Goal: Information Seeking & Learning: Find contact information

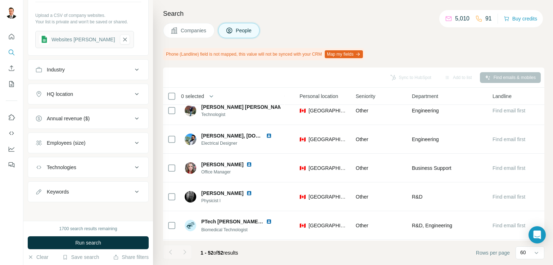
scroll to position [252, 241]
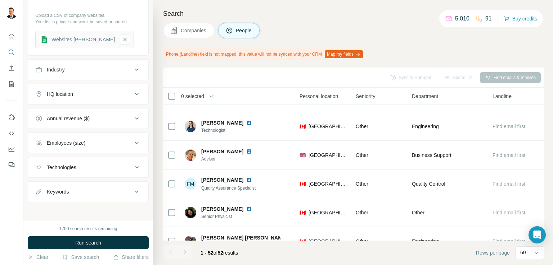
click at [186, 31] on span "Companies" at bounding box center [194, 30] width 26 height 7
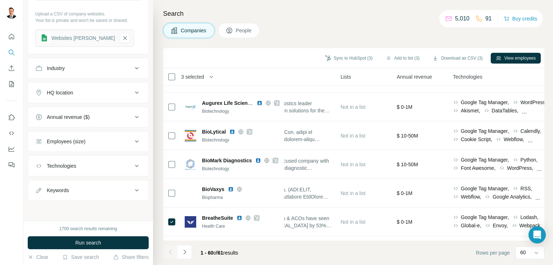
scroll to position [250, 0]
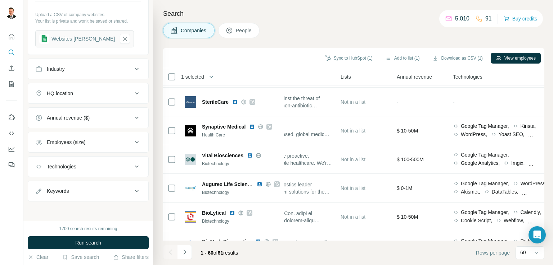
scroll to position [177, 241]
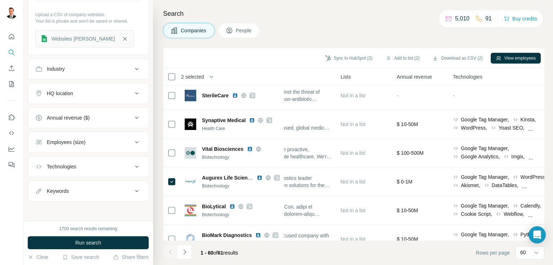
click at [238, 31] on span "People" at bounding box center [244, 30] width 17 height 7
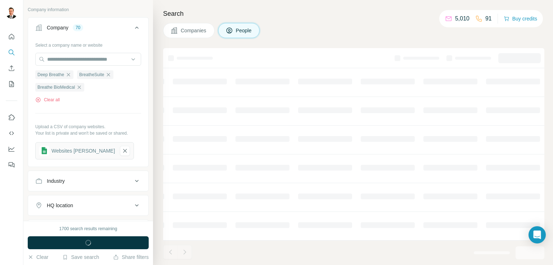
scroll to position [362, 0]
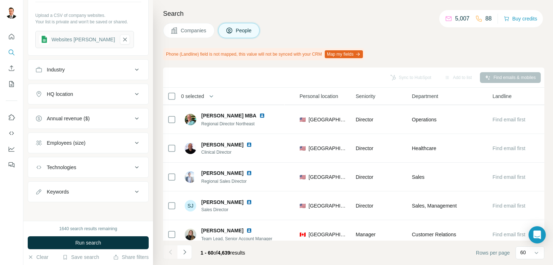
scroll to position [0, 241]
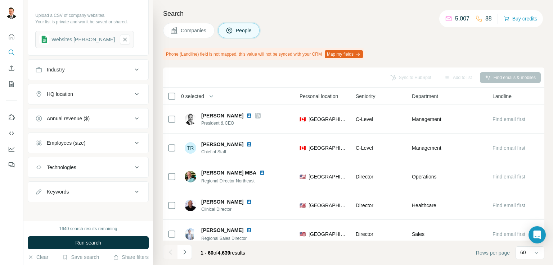
click at [186, 29] on span "Companies" at bounding box center [194, 30] width 26 height 7
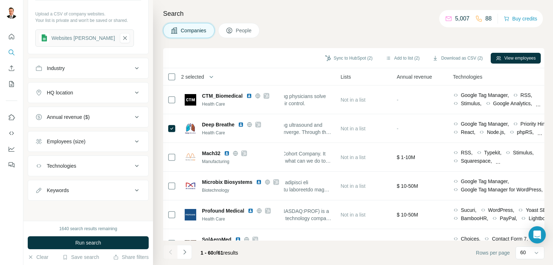
scroll to position [250, 0]
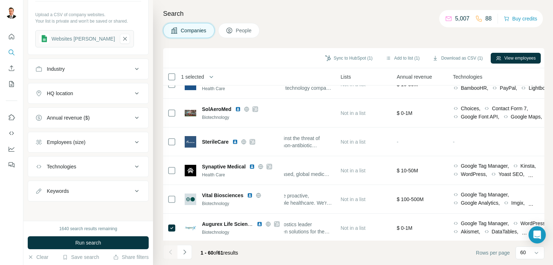
scroll to position [0, 241]
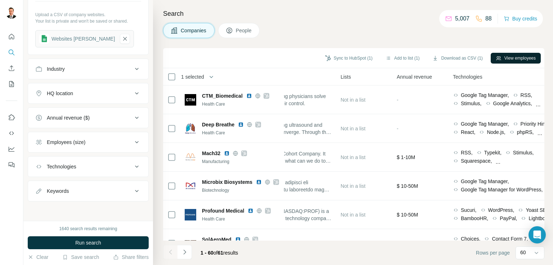
click at [503, 56] on button "View employees" at bounding box center [515, 58] width 50 height 11
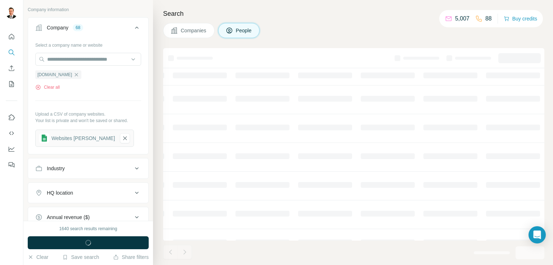
scroll to position [349, 0]
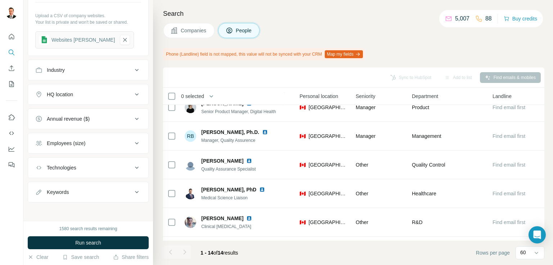
scroll to position [210, 241]
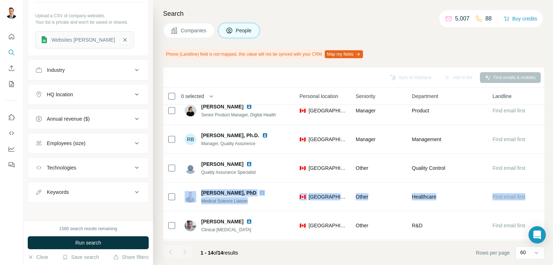
drag, startPoint x: 547, startPoint y: 183, endPoint x: 548, endPoint y: 179, distance: 4.1
click at [548, 179] on div "Search Companies People Phone (Landline) field is not mapped, this value will n…" at bounding box center [353, 132] width 400 height 265
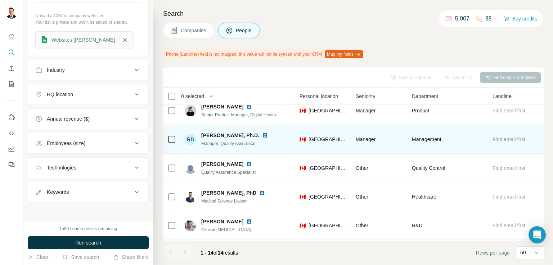
click at [283, 146] on td "[PERSON_NAME], Ph.D. Manager, Quality Assurence" at bounding box center [232, 139] width 104 height 29
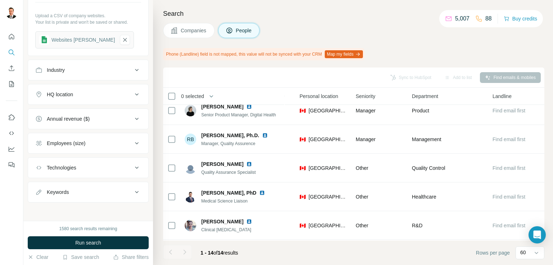
click at [187, 32] on span "Companies" at bounding box center [194, 30] width 26 height 7
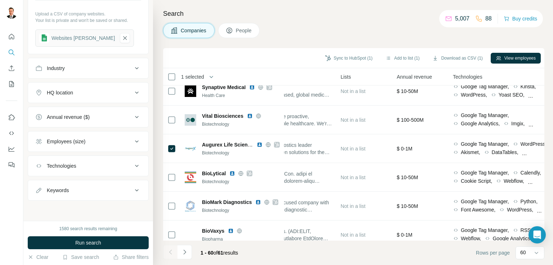
scroll to position [237, 0]
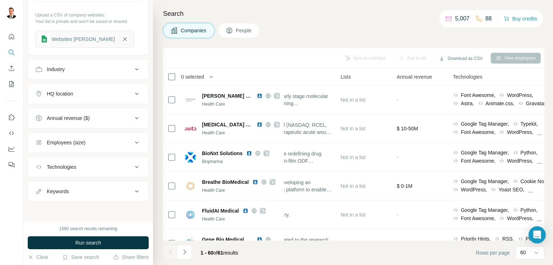
scroll to position [1033, 241]
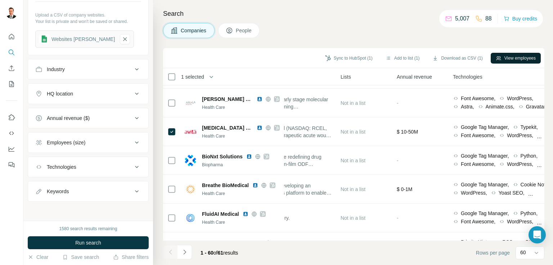
click at [509, 54] on button "View employees" at bounding box center [515, 58] width 50 height 11
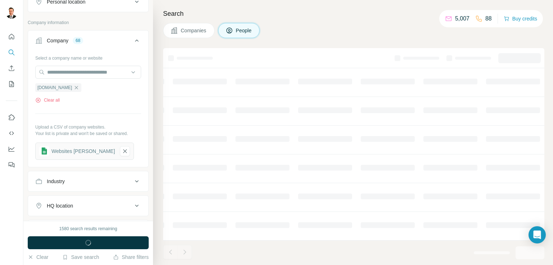
scroll to position [349, 0]
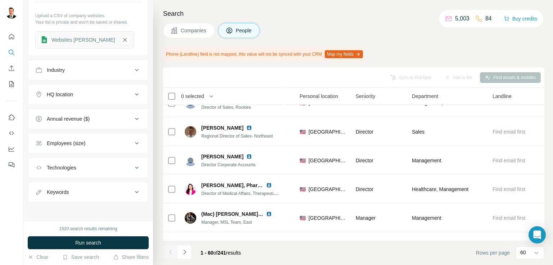
scroll to position [1433, 241]
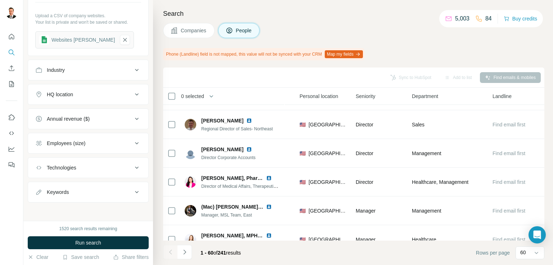
click at [183, 28] on span "Companies" at bounding box center [194, 30] width 26 height 7
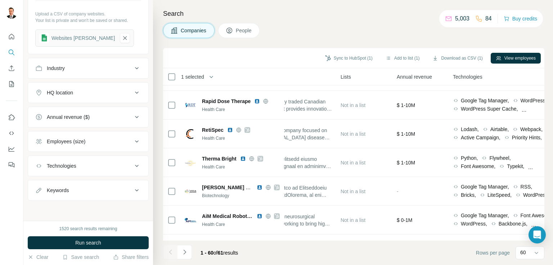
scroll to position [237, 0]
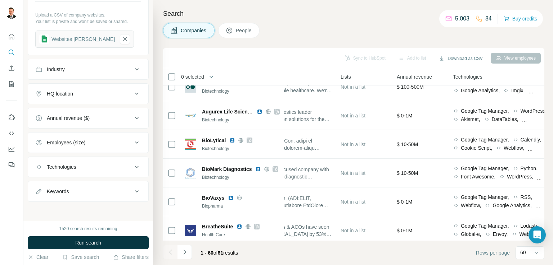
scroll to position [240, 241]
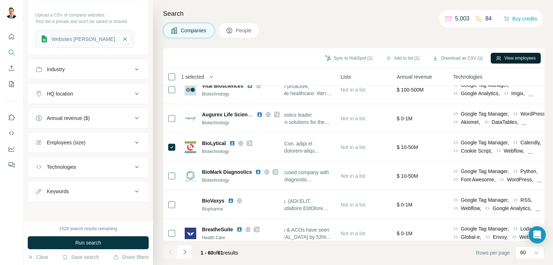
click at [504, 59] on button "View employees" at bounding box center [515, 58] width 50 height 11
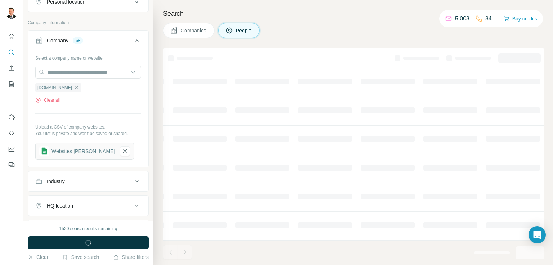
scroll to position [349, 0]
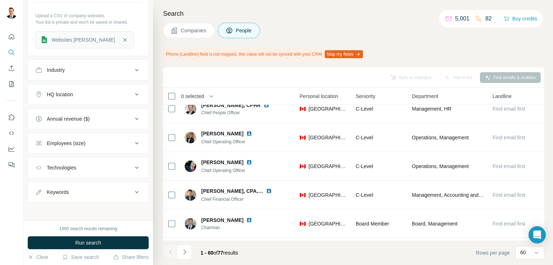
scroll to position [0, 241]
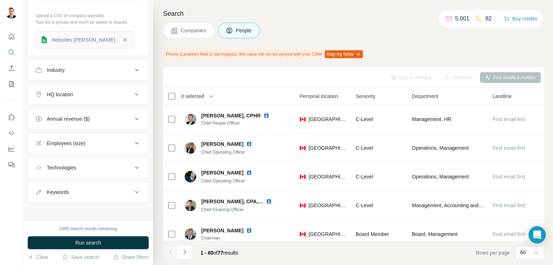
click at [205, 35] on button "Companies" at bounding box center [188, 30] width 51 height 15
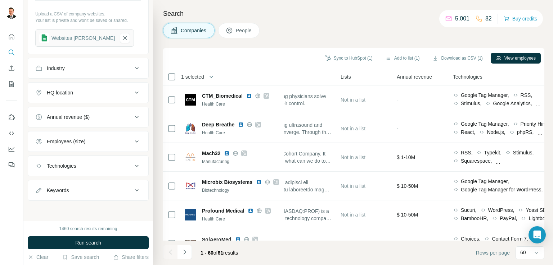
click at [185, 28] on span "Companies" at bounding box center [194, 30] width 26 height 7
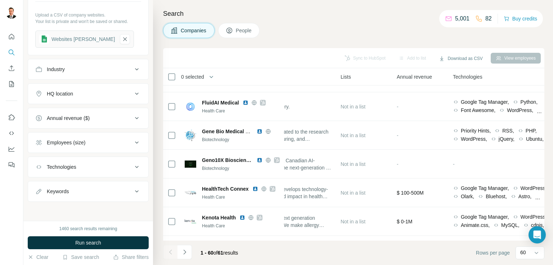
scroll to position [1160, 241]
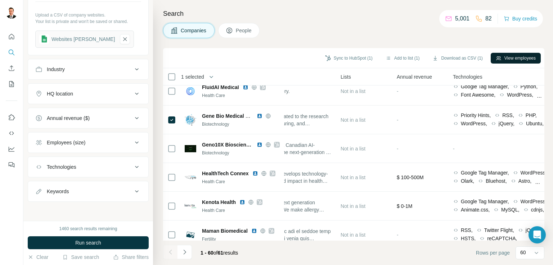
click at [517, 54] on button "View employees" at bounding box center [515, 58] width 50 height 11
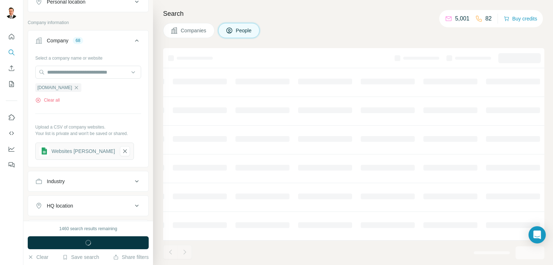
scroll to position [349, 0]
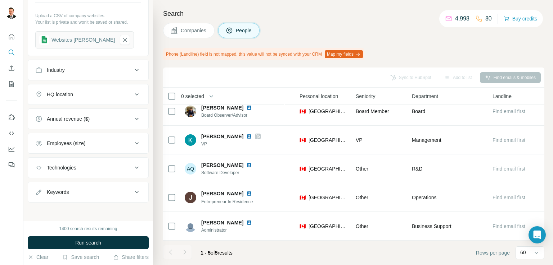
scroll to position [0, 241]
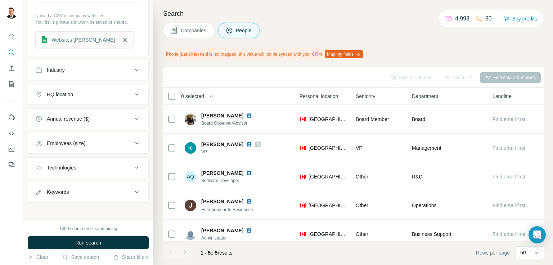
click at [206, 30] on span "Companies" at bounding box center [194, 30] width 26 height 7
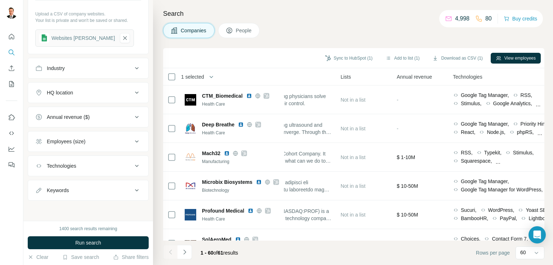
scroll to position [237, 0]
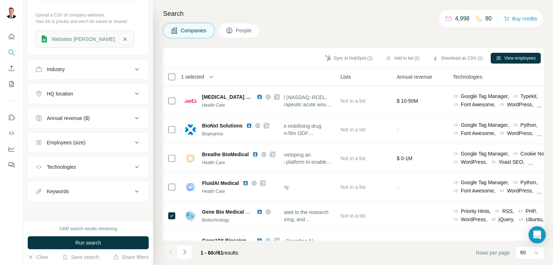
scroll to position [1073, 241]
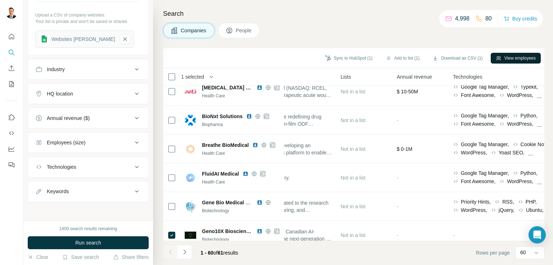
click at [508, 56] on button "View employees" at bounding box center [515, 58] width 50 height 11
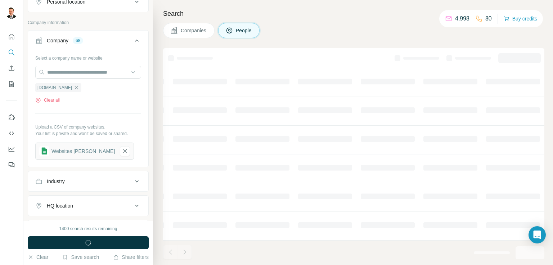
scroll to position [349, 0]
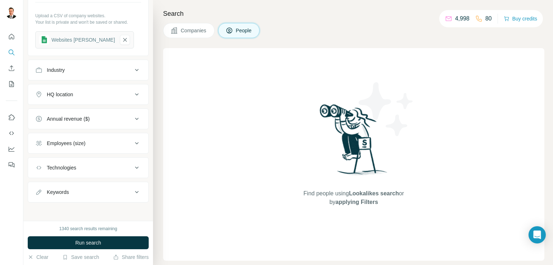
click at [246, 33] on span "People" at bounding box center [244, 30] width 17 height 7
click at [187, 31] on span "Companies" at bounding box center [194, 30] width 26 height 7
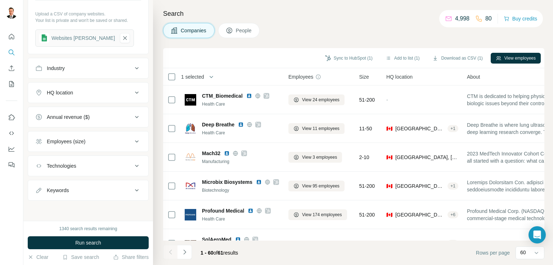
scroll to position [237, 0]
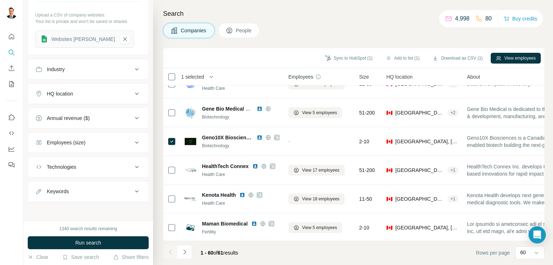
scroll to position [1186, 0]
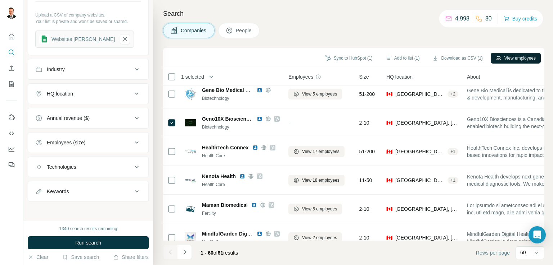
click at [510, 54] on button "View employees" at bounding box center [515, 58] width 50 height 11
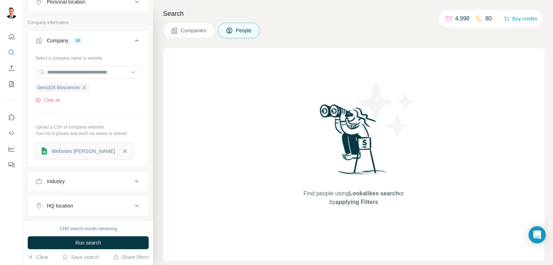
scroll to position [349, 0]
